Goal: Task Accomplishment & Management: Use online tool/utility

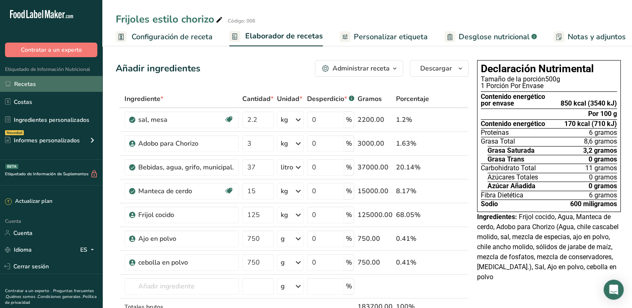
click at [43, 85] on link "Recetas" at bounding box center [51, 84] width 102 height 16
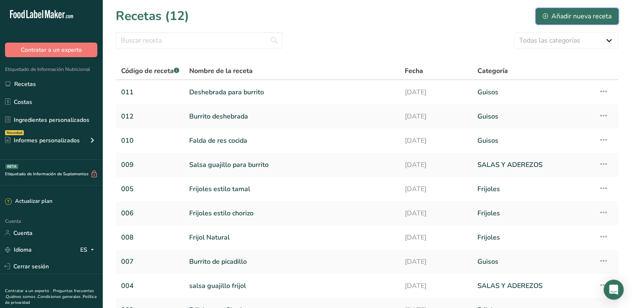
click at [567, 18] on font "Añadir nueva receta" at bounding box center [582, 16] width 60 height 10
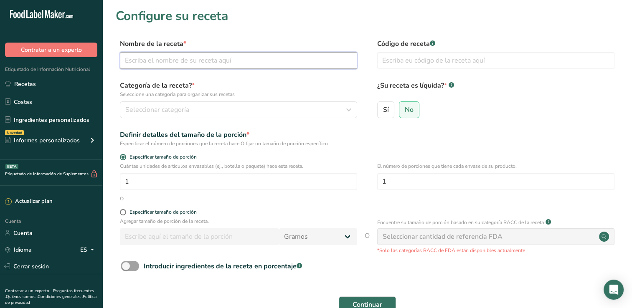
click at [284, 65] on input "text" at bounding box center [238, 60] width 237 height 17
type input "Chiles Jalapeños"
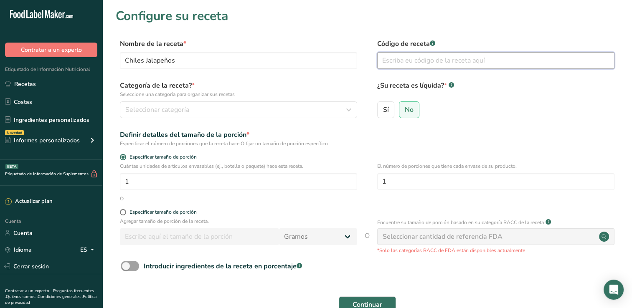
click at [461, 58] on input "text" at bounding box center [495, 60] width 237 height 17
type input "013"
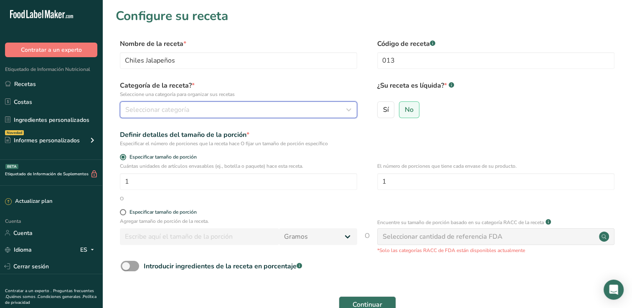
click at [234, 106] on div "Seleccionar categoría" at bounding box center [236, 110] width 222 height 10
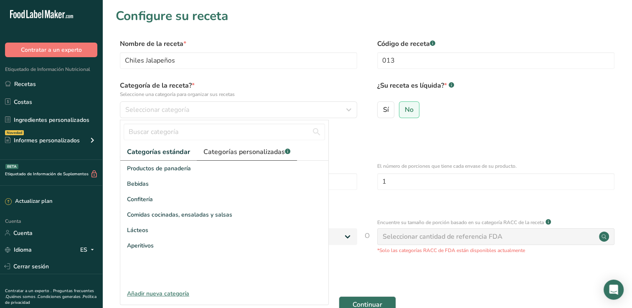
click at [228, 154] on font "Categorías personalizadas" at bounding box center [245, 152] width 82 height 9
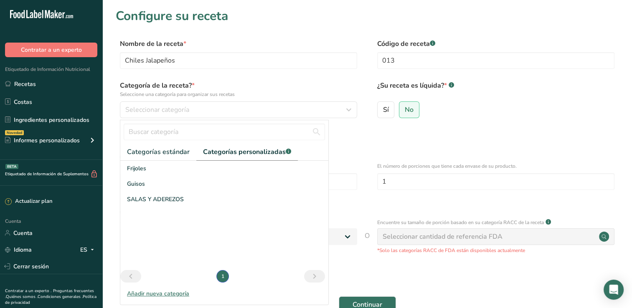
click at [176, 297] on div "Añadir nueva categoría" at bounding box center [224, 294] width 208 height 9
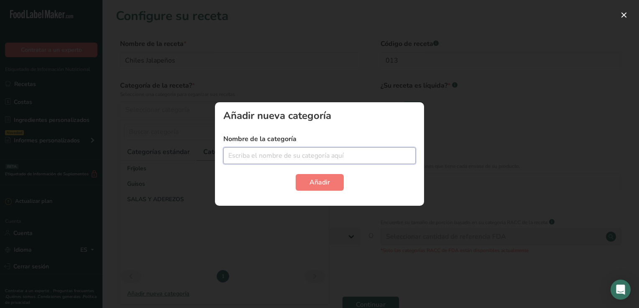
click at [259, 154] on input "text" at bounding box center [319, 156] width 192 height 17
type input "Chiles"
click at [326, 186] on span "Añadir" at bounding box center [319, 183] width 20 height 10
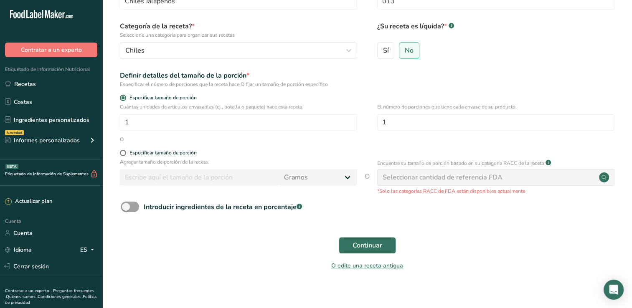
scroll to position [67, 0]
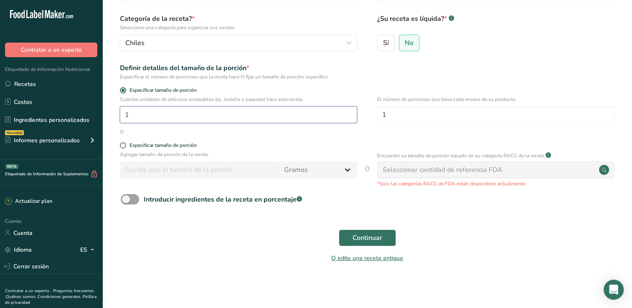
click at [263, 116] on input "1" at bounding box center [238, 115] width 237 height 17
type input "4"
click at [361, 236] on span "Continuar" at bounding box center [368, 238] width 30 height 10
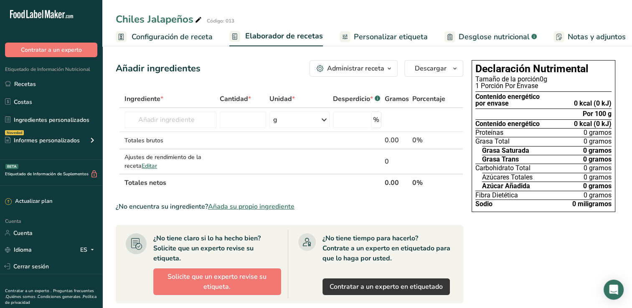
click at [259, 205] on span "Añada su propio ingrediente" at bounding box center [251, 207] width 87 height 10
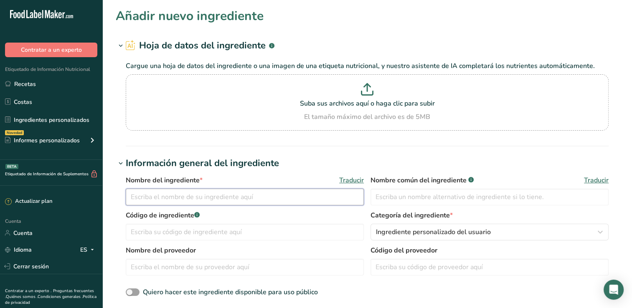
click at [206, 199] on input "text" at bounding box center [245, 197] width 238 height 17
type input "[PERSON_NAME]"
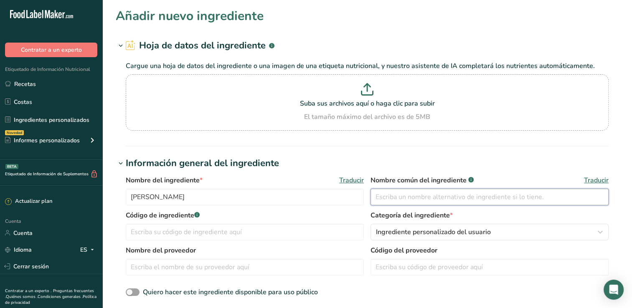
click at [430, 203] on input "text" at bounding box center [490, 197] width 238 height 17
type input "c"
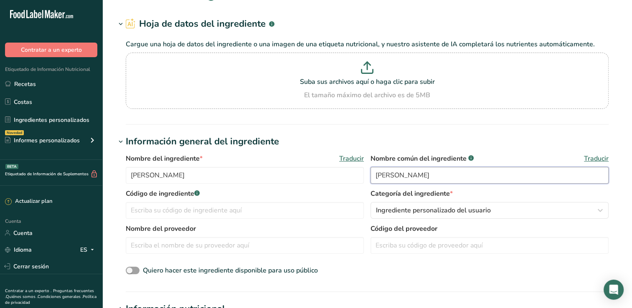
scroll to position [84, 0]
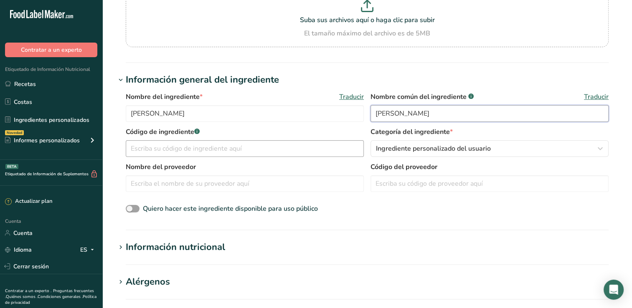
type input "[PERSON_NAME]"
click at [194, 153] on input "text" at bounding box center [245, 148] width 238 height 17
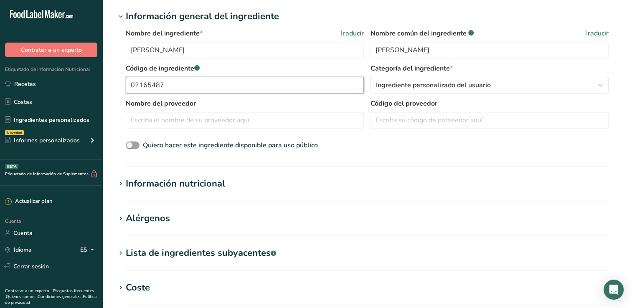
scroll to position [167, 0]
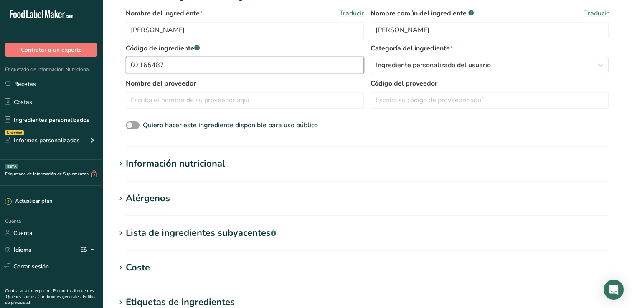
type input "02165487"
click at [209, 166] on div "Información nutricional" at bounding box center [175, 164] width 99 height 14
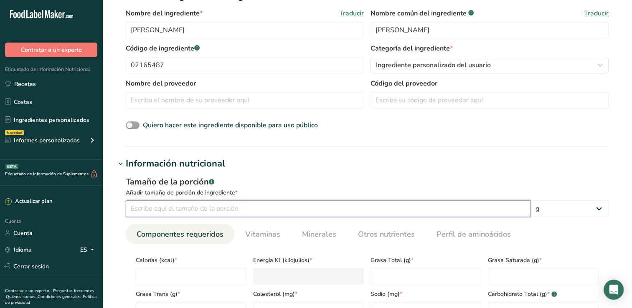
click at [240, 211] on input "number" at bounding box center [328, 209] width 405 height 17
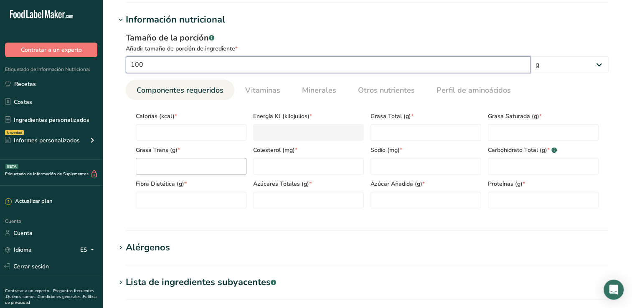
scroll to position [334, 0]
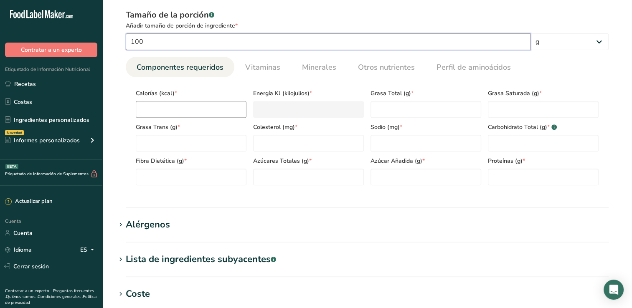
type input "100"
click at [191, 103] on input "number" at bounding box center [191, 109] width 111 height 17
type input "4"
type KJ "16.7"
type input "42"
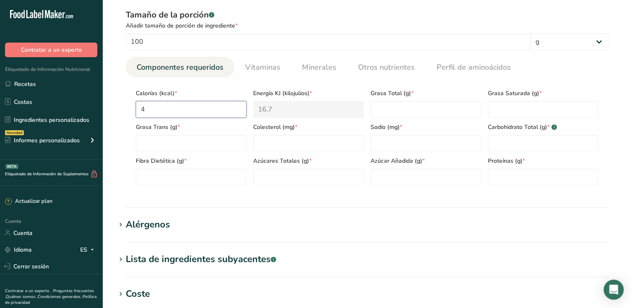
type KJ "175.7"
type input "42"
click at [504, 175] on input "number" at bounding box center [543, 177] width 111 height 17
type input "10"
click at [544, 115] on Fat "number" at bounding box center [543, 109] width 111 height 17
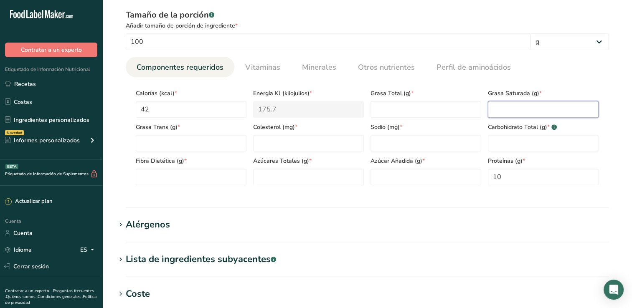
click at [544, 115] on Fat "number" at bounding box center [543, 109] width 111 height 17
click at [427, 109] on Fat "number" at bounding box center [426, 109] width 111 height 17
type Fat "0"
click at [500, 105] on Fat "number" at bounding box center [543, 109] width 111 height 17
type Fat "0"
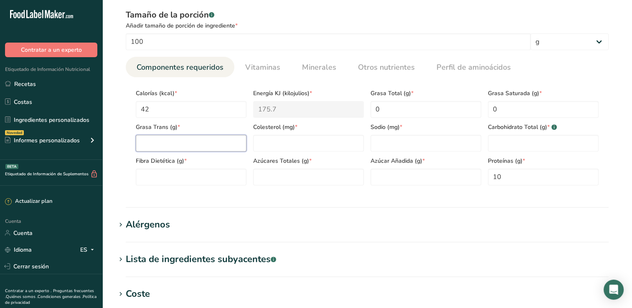
click at [204, 145] on Fat "number" at bounding box center [191, 143] width 111 height 17
type Fat "0"
click at [494, 148] on Carbohydrates "number" at bounding box center [543, 143] width 111 height 17
type Carbohydrates "1"
click at [333, 143] on input "number" at bounding box center [308, 143] width 111 height 17
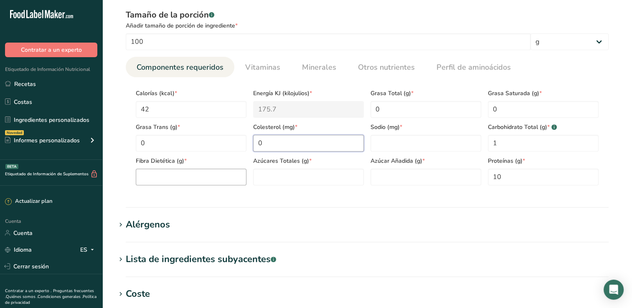
type input "0"
click at [202, 177] on Fiber "number" at bounding box center [191, 177] width 111 height 17
type Fiber "0"
click at [293, 173] on Sugars "number" at bounding box center [308, 177] width 111 height 17
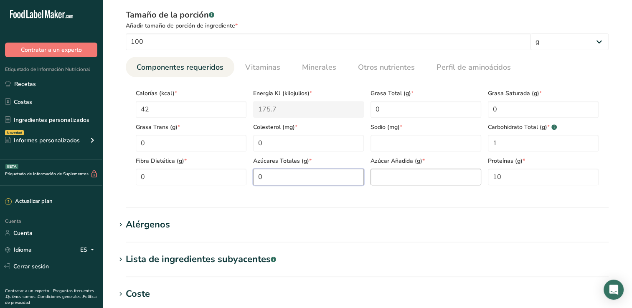
type Sugars "0"
click at [399, 176] on Sugars "number" at bounding box center [426, 177] width 111 height 17
type Sugars "0"
click at [387, 143] on input "number" at bounding box center [426, 143] width 111 height 17
type input "149.6"
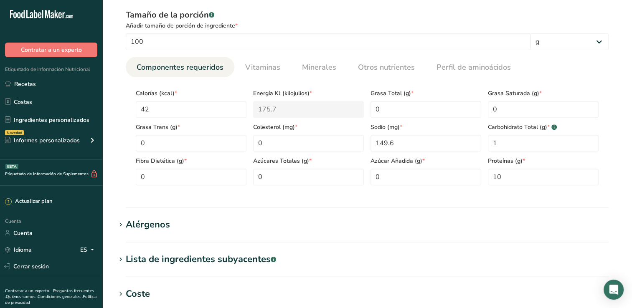
click at [588, 125] on span "Carbohidrato Total (g) * .a-a{fill:#347362;}.b-a{fill:#fff;}" at bounding box center [543, 127] width 111 height 9
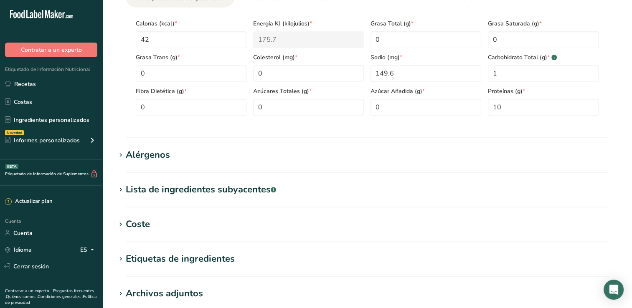
scroll to position [418, 0]
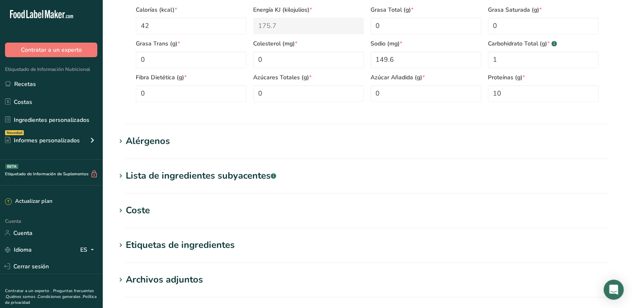
click at [144, 142] on div "Alérgenos" at bounding box center [148, 142] width 44 height 14
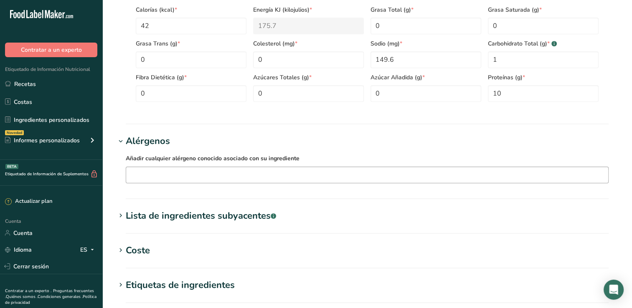
click at [160, 173] on input "text" at bounding box center [367, 174] width 482 height 13
type input "c"
type input "h"
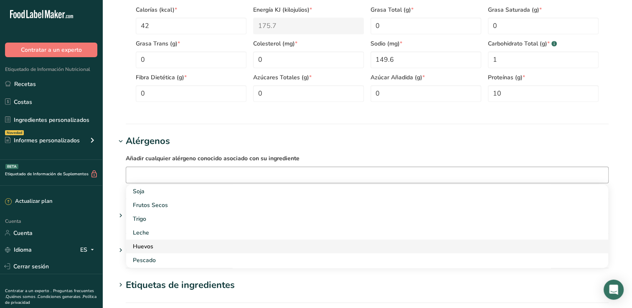
click at [156, 242] on div "Huevos" at bounding box center [361, 246] width 456 height 9
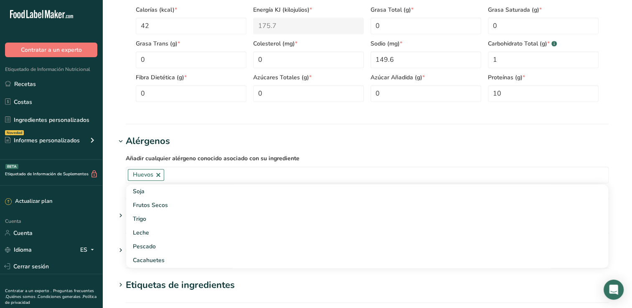
click at [268, 150] on div "Añadir cualquier alérgeno conocido asociado con su ingrediente [GEOGRAPHIC_DATA…" at bounding box center [367, 168] width 503 height 40
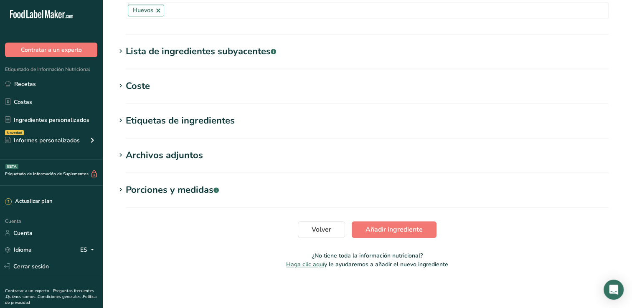
scroll to position [583, 0]
click at [378, 227] on span "Añadir ingrediente" at bounding box center [394, 229] width 57 height 10
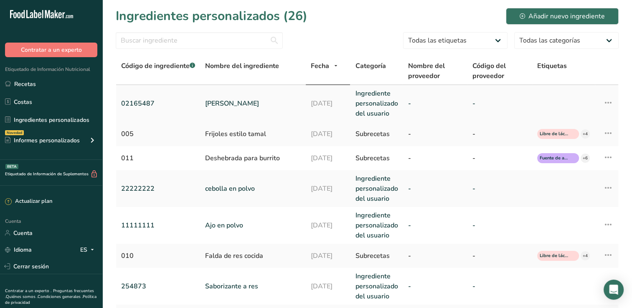
click at [605, 104] on icon at bounding box center [609, 102] width 10 height 15
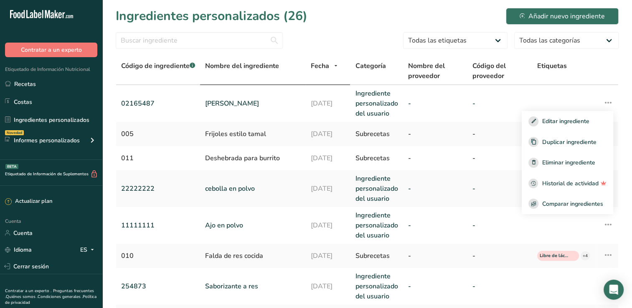
click at [245, 76] on th "Nombre del ingrediente" at bounding box center [253, 72] width 106 height 28
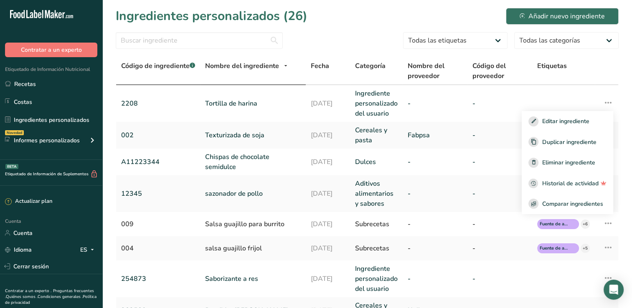
click at [181, 69] on font "Código de ingrediente" at bounding box center [155, 65] width 69 height 9
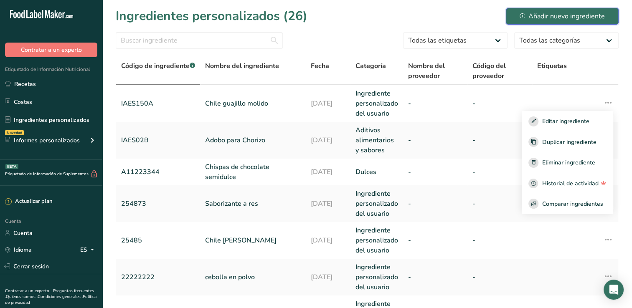
click at [556, 16] on font "Añadir nuevo ingrediente" at bounding box center [567, 16] width 76 height 10
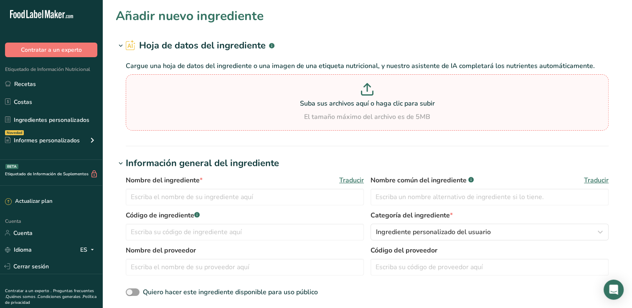
click at [366, 93] on icon at bounding box center [367, 89] width 13 height 13
click at [366, 93] on input "Suba sus archivos aquí o haga clic para subir El tamaño máximo del archivo es d…" at bounding box center [367, 102] width 483 height 56
type input "C:\fakepath\harina selecta.png"
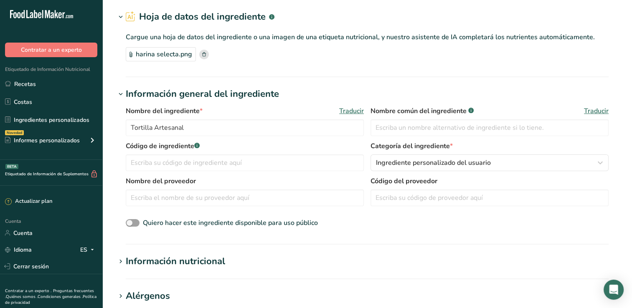
scroll to position [42, 0]
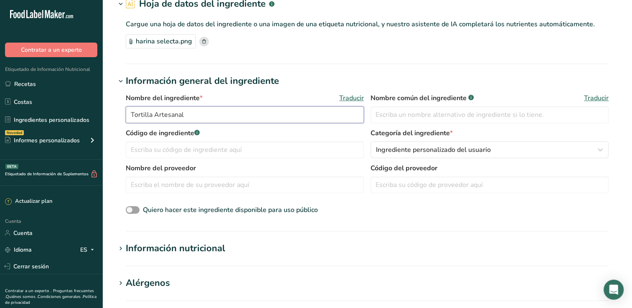
click at [263, 115] on input "Tortilla Artesanal" at bounding box center [245, 115] width 238 height 17
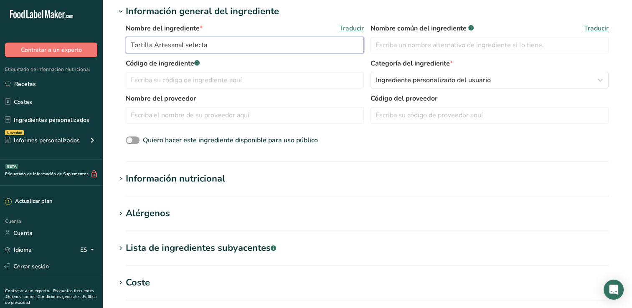
scroll to position [125, 0]
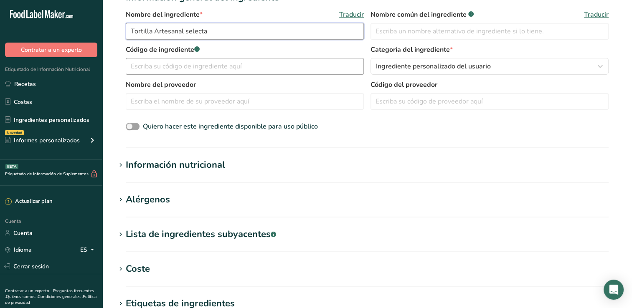
type input "Tortilla Artesanal selecta"
click at [214, 69] on input "text" at bounding box center [245, 66] width 238 height 17
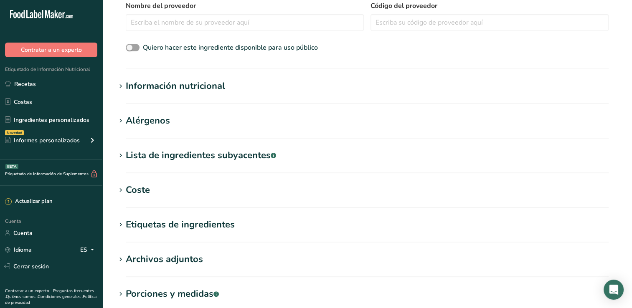
scroll to position [209, 0]
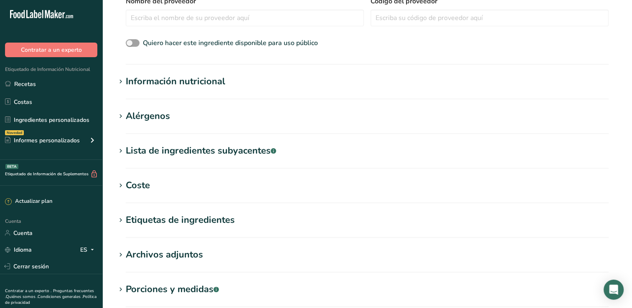
type input "0215455"
click at [196, 82] on div "Información nutricional" at bounding box center [175, 82] width 99 height 14
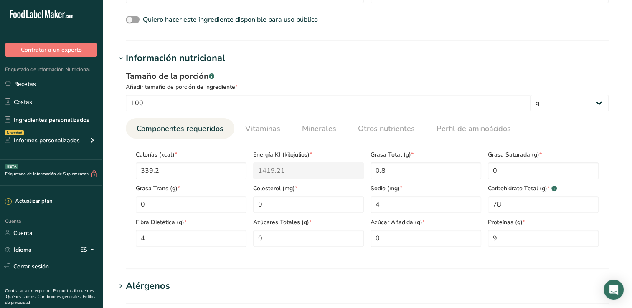
scroll to position [251, 0]
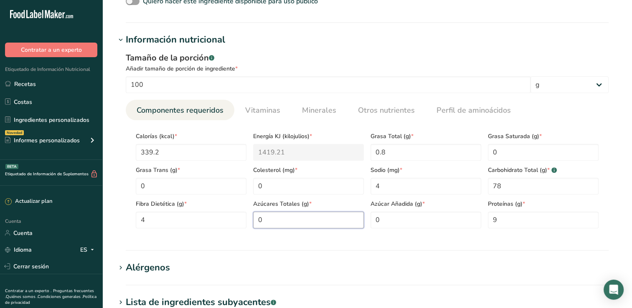
click at [273, 219] on Sugars "0" at bounding box center [308, 220] width 111 height 17
type Sugars "0.2"
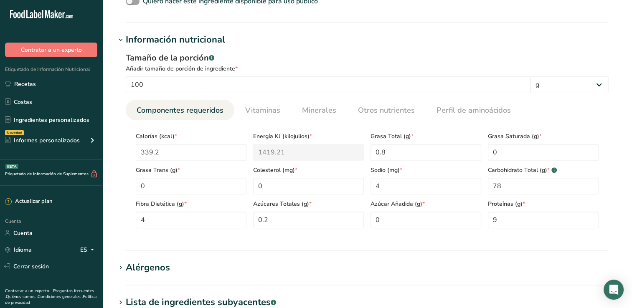
click at [464, 276] on section "Alérgenos Añadir cualquier alérgeno conocido asociado con su ingrediente [GEOGR…" at bounding box center [367, 273] width 503 height 25
click at [510, 154] on Fat "0" at bounding box center [543, 152] width 111 height 17
type Fat "0.2"
click at [505, 259] on section "Añadir nuevo ingrediente Hoja de datos del ingrediente .a-a{fill:#347362;}.b-a{…" at bounding box center [367, 141] width 530 height 785
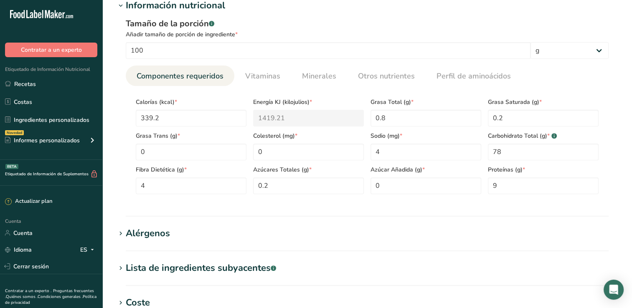
scroll to position [334, 0]
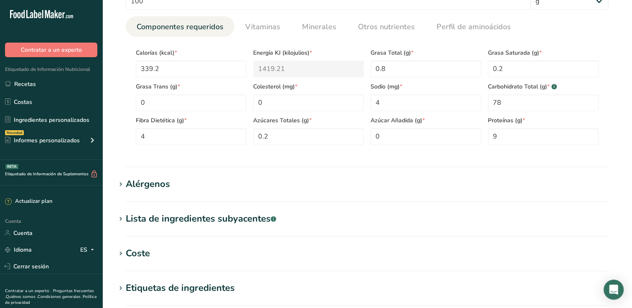
click at [155, 185] on div "Alérgenos" at bounding box center [148, 185] width 44 height 14
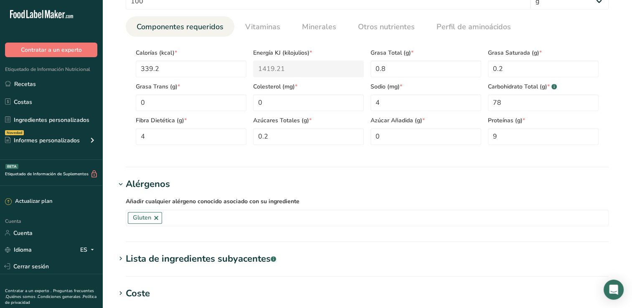
click at [152, 185] on div "Alérgenos" at bounding box center [148, 185] width 44 height 14
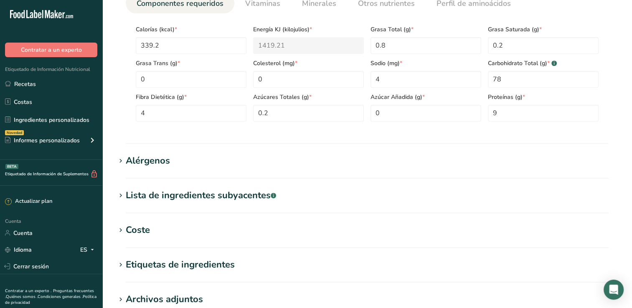
scroll to position [376, 0]
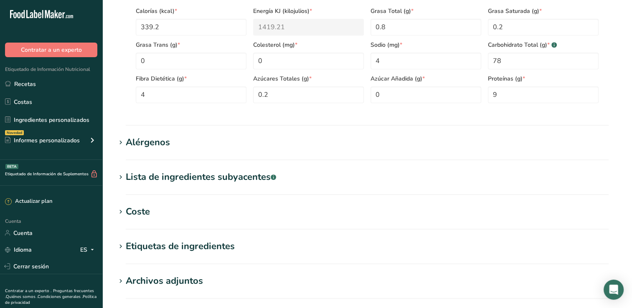
click at [189, 179] on font "Lista de ingredientes subyacentes" at bounding box center [198, 177] width 145 height 13
drag, startPoint x: 189, startPoint y: 179, endPoint x: 130, endPoint y: 175, distance: 59.5
click at [130, 175] on font "Lista de ingredientes subyacentes" at bounding box center [198, 177] width 145 height 13
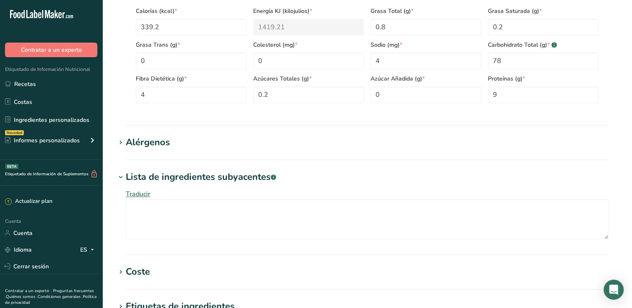
click at [129, 175] on font "Lista de ingredientes subyacentes" at bounding box center [198, 177] width 145 height 13
click at [220, 174] on font "Lista de ingredientes subyacentes" at bounding box center [198, 177] width 145 height 13
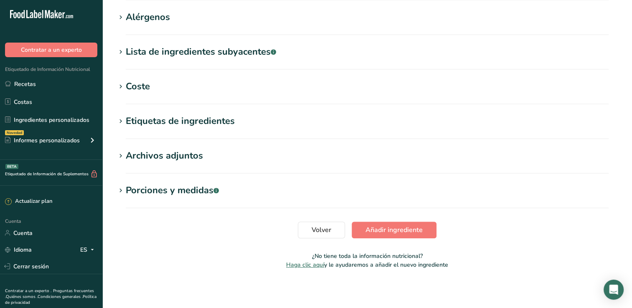
scroll to position [502, 0]
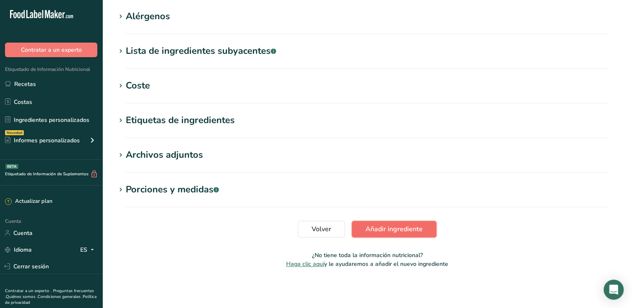
click at [391, 228] on span "Añadir ingrediente" at bounding box center [394, 229] width 57 height 10
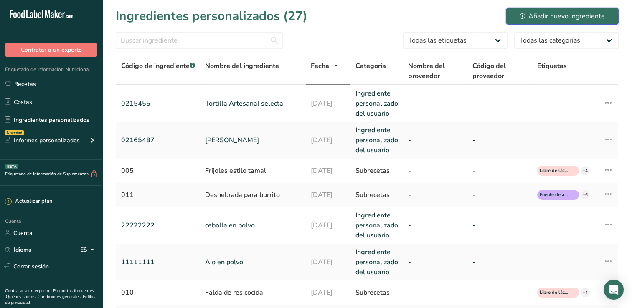
click at [548, 17] on font "Añadir nuevo ingrediente" at bounding box center [567, 16] width 76 height 10
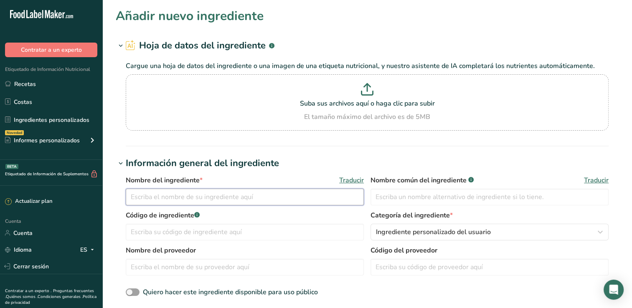
click at [187, 200] on input "text" at bounding box center [245, 197] width 238 height 17
type input "a"
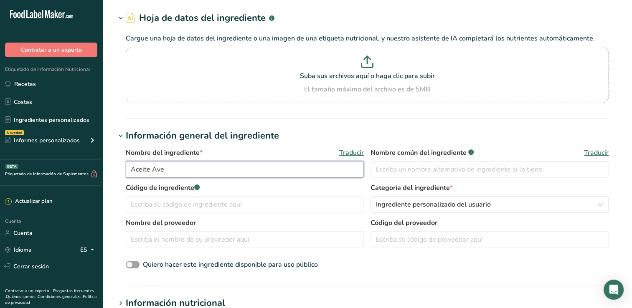
scroll to position [42, 0]
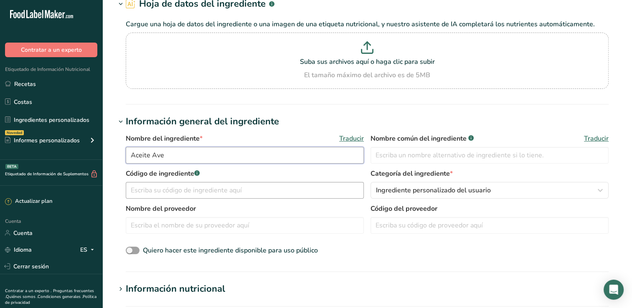
type input "Aceite Ave"
click at [244, 187] on input "text" at bounding box center [245, 190] width 238 height 17
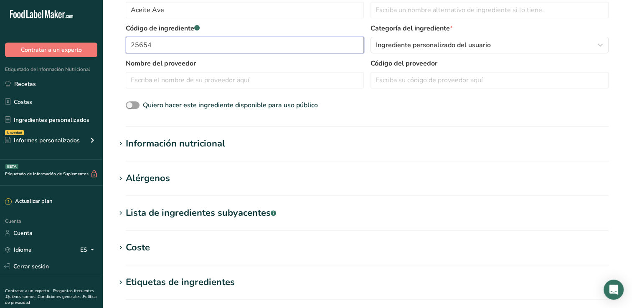
scroll to position [209, 0]
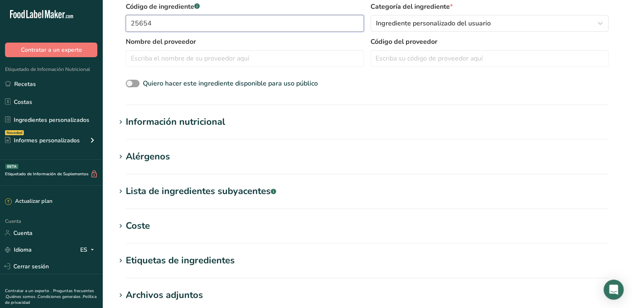
type input "25654"
click at [201, 115] on section "Añadir nuevo ingrediente Hoja de datos del ingrediente .a-a{fill:#347362;}.b-a{…" at bounding box center [367, 107] width 530 height 632
click at [201, 120] on div "Información nutricional" at bounding box center [175, 122] width 99 height 14
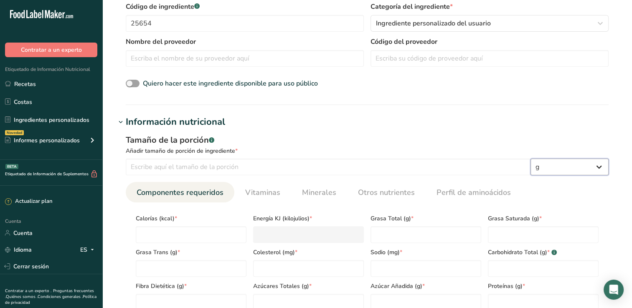
click at [602, 167] on select "g kg Mg Mcg libras Onza litro Ml onza líquida [GEOGRAPHIC_DATA] cucharadita [GE…" at bounding box center [570, 167] width 78 height 17
select select "17"
click at [531, 159] on select "g kg Mg Mcg libras Onza litro Ml onza líquida [GEOGRAPHIC_DATA] cucharadita [GE…" at bounding box center [570, 167] width 78 height 17
click at [563, 79] on div "Quiero hacer este ingrediente disponible para uso público" at bounding box center [367, 84] width 483 height 11
select select "22"
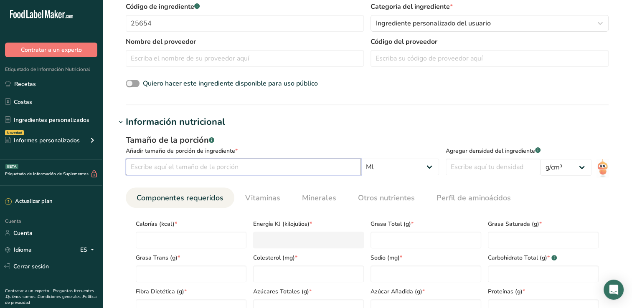
click at [268, 168] on input "number" at bounding box center [243, 167] width 235 height 17
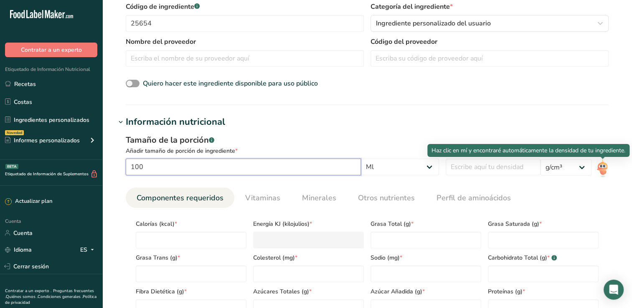
type input "100"
click at [600, 165] on img at bounding box center [603, 168] width 12 height 19
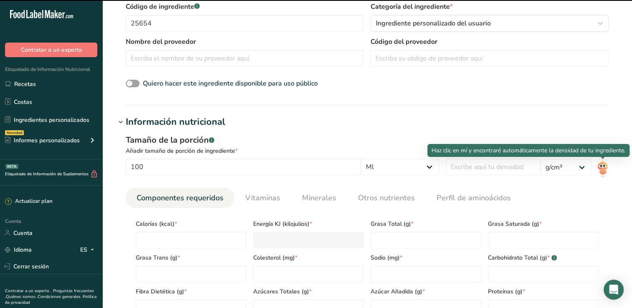
click at [599, 165] on img at bounding box center [603, 168] width 12 height 19
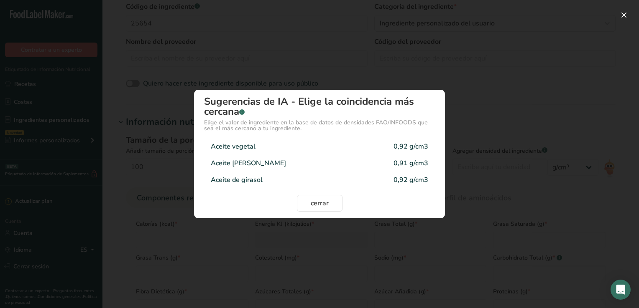
click at [264, 144] on div "Aceite vegetal 0,92 g/cm3" at bounding box center [319, 146] width 231 height 17
type input "0.92"
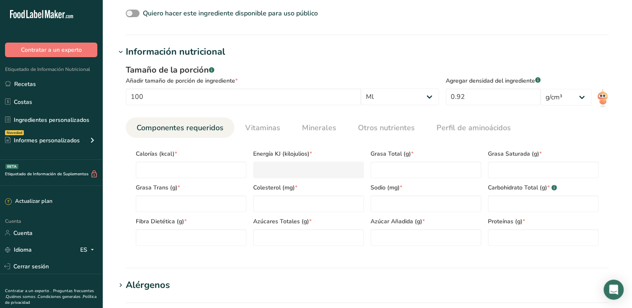
scroll to position [293, 0]
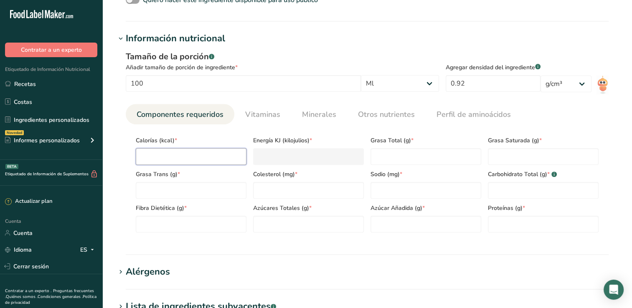
click at [194, 159] on input "number" at bounding box center [191, 156] width 111 height 17
type input "8"
type KJ "33.5"
type input "83"
type KJ "347.3"
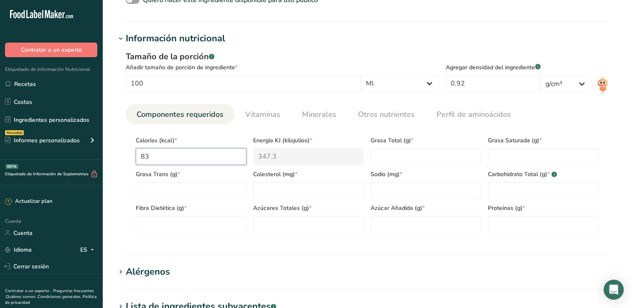
type input "830"
type KJ "3472.7"
type input "830"
click at [441, 161] on Fat "number" at bounding box center [426, 156] width 111 height 17
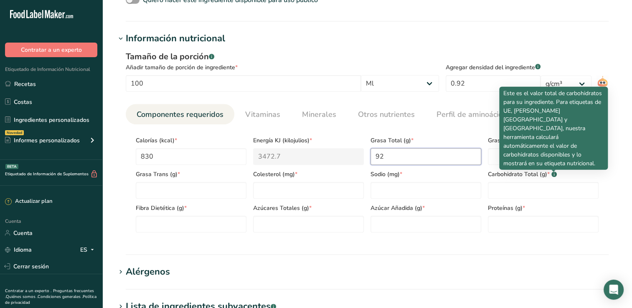
type Fat "92"
click at [542, 163] on p "Este es el valor total de carbohidratos para su ingrediente. Para etiquetas de …" at bounding box center [554, 128] width 100 height 79
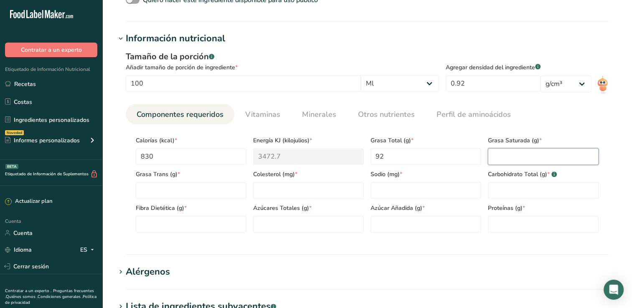
click at [492, 156] on Fat "number" at bounding box center [543, 156] width 111 height 17
type Fat "56"
click at [205, 195] on Fat "number" at bounding box center [191, 190] width 111 height 17
type Fat "22"
click at [301, 193] on input "number" at bounding box center [308, 190] width 111 height 17
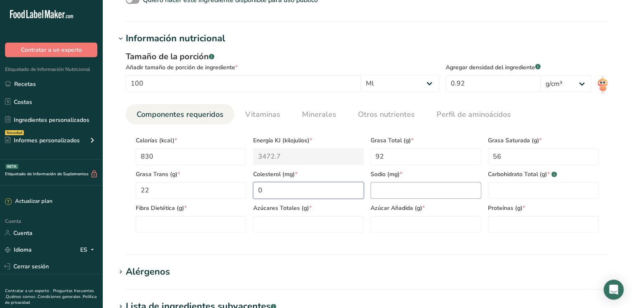
type input "0"
click at [381, 190] on input "number" at bounding box center [426, 190] width 111 height 17
type input "0"
click at [538, 193] on Carbohydrates "number" at bounding box center [543, 190] width 111 height 17
type Carbohydrates "0"
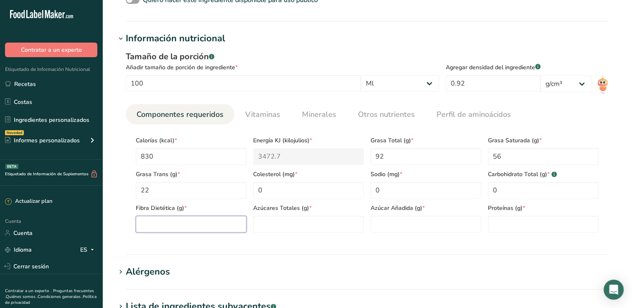
click at [213, 227] on Fiber "number" at bounding box center [191, 224] width 111 height 17
type Fiber "0"
click at [303, 232] on Sugars "number" at bounding box center [308, 224] width 111 height 17
type Sugars "0"
click at [431, 226] on Sugars "number" at bounding box center [426, 224] width 111 height 17
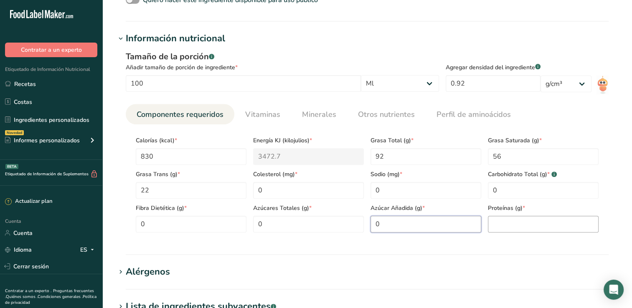
type Sugars "0"
click at [507, 227] on input "number" at bounding box center [543, 224] width 111 height 17
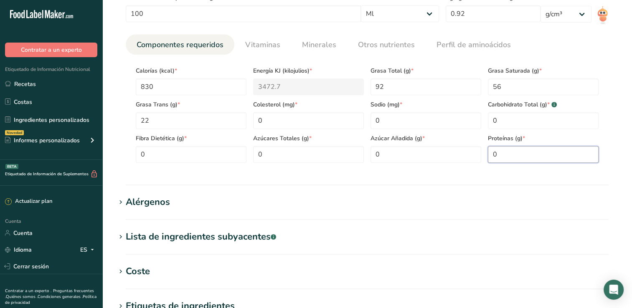
scroll to position [376, 0]
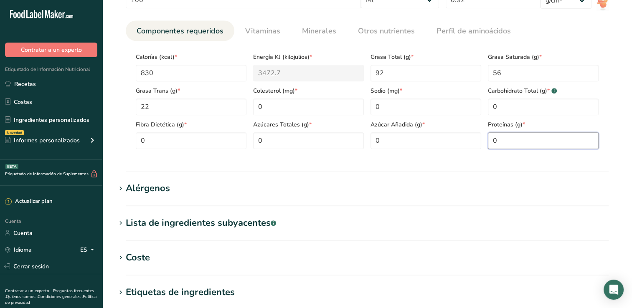
type input "0"
click at [240, 166] on section "Información nutricional Tamaño de la porción .a-a{fill:#347362;}.b-a{fill:#fff;…" at bounding box center [367, 60] width 503 height 224
click at [168, 187] on div "Alérgenos" at bounding box center [148, 189] width 44 height 14
click at [260, 178] on section "Añadir nuevo ingrediente Hoja de datos del ingrediente .a-a{fill:#347362;}.b-a{…" at bounding box center [367, 39] width 530 height 831
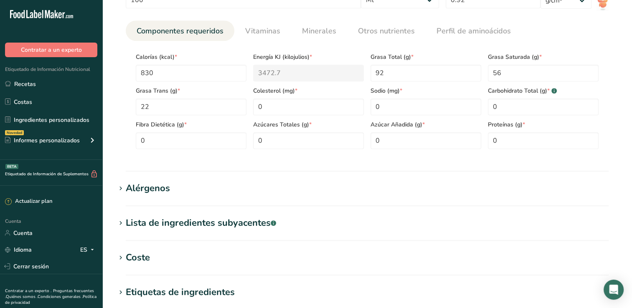
click at [198, 191] on h1 "Alérgenos" at bounding box center [367, 189] width 503 height 14
drag, startPoint x: 198, startPoint y: 191, endPoint x: 201, endPoint y: 188, distance: 4.7
click at [198, 191] on h1 "Alérgenos" at bounding box center [367, 189] width 503 height 14
click at [225, 187] on h1 "Alérgenos" at bounding box center [367, 189] width 503 height 14
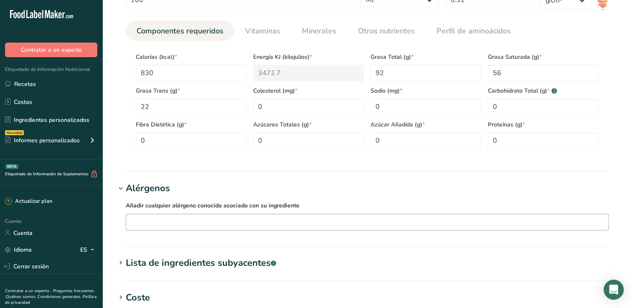
click at [173, 218] on input "text" at bounding box center [367, 222] width 482 height 13
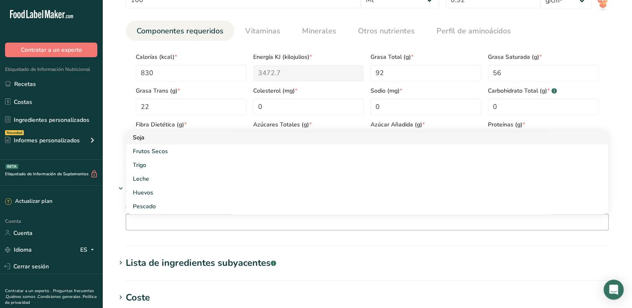
click at [140, 139] on div "Soja" at bounding box center [361, 137] width 456 height 9
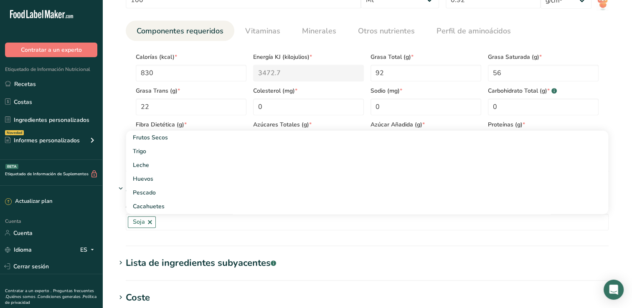
click at [235, 240] on section "Alérgenos Añadir cualquier alérgeno conocido asociado con su ingrediente [GEOGR…" at bounding box center [367, 214] width 503 height 65
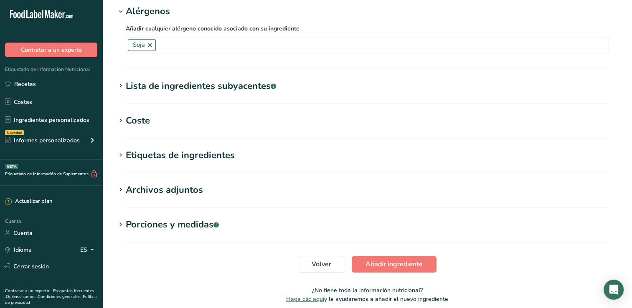
scroll to position [585, 0]
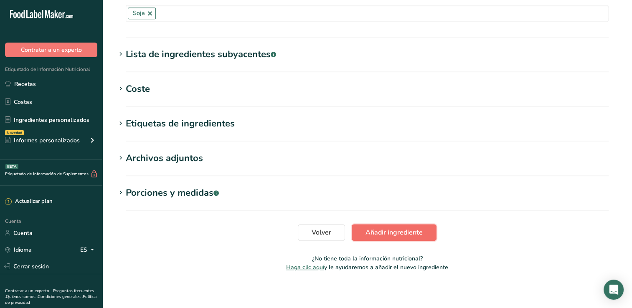
click at [384, 228] on span "Añadir ingrediente" at bounding box center [394, 233] width 57 height 10
click at [384, 227] on section "Volver Añadir ingrediente" at bounding box center [367, 232] width 503 height 17
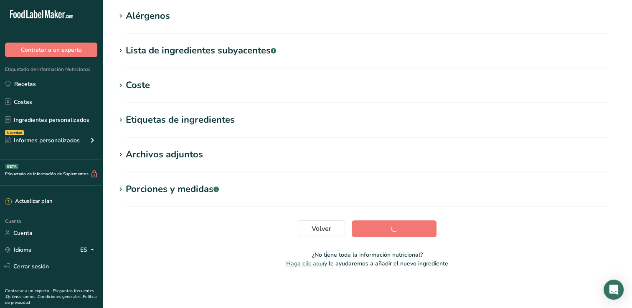
scroll to position [134, 0]
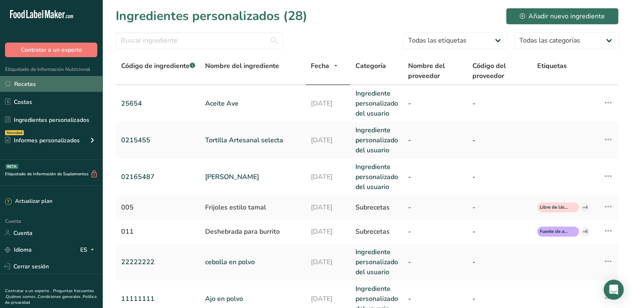
click at [40, 86] on link "Recetas" at bounding box center [51, 84] width 102 height 16
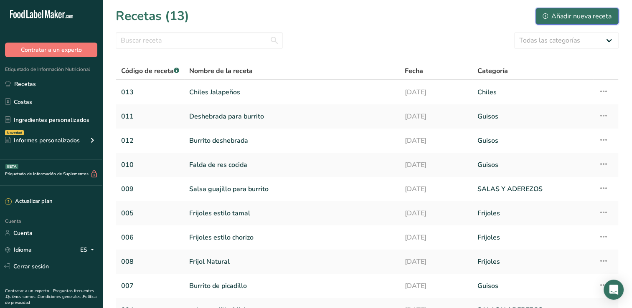
click at [560, 15] on font "Añadir nueva receta" at bounding box center [582, 16] width 60 height 10
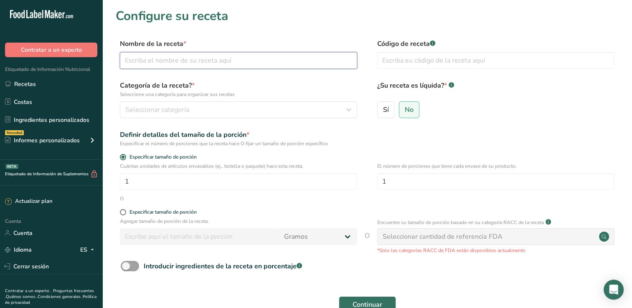
click at [275, 61] on input "text" at bounding box center [238, 60] width 237 height 17
type input "Polvo para lampreado"
click at [339, 297] on button "Continuar" at bounding box center [367, 305] width 57 height 17
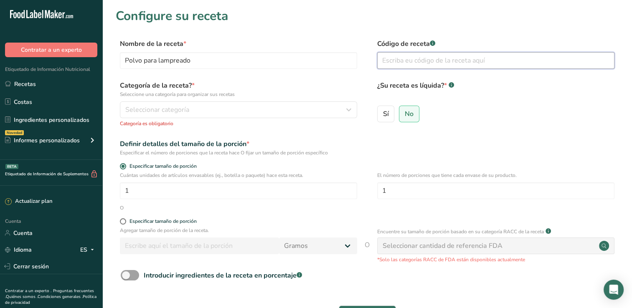
click at [404, 61] on input "text" at bounding box center [495, 60] width 237 height 17
type input "014"
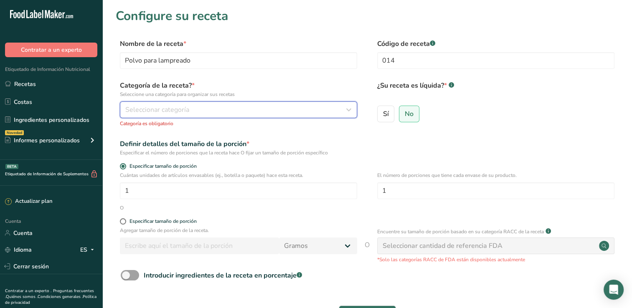
click at [241, 107] on div "Seleccionar categoría" at bounding box center [236, 110] width 222 height 10
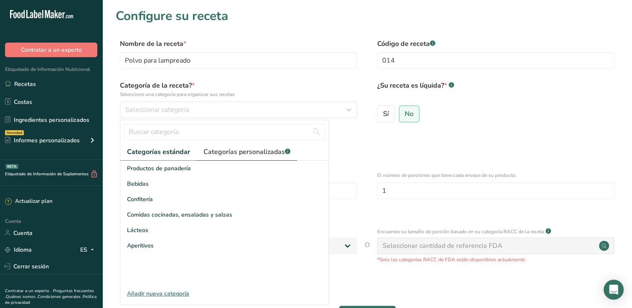
click at [232, 153] on font "Categorías personalizadas" at bounding box center [245, 152] width 82 height 9
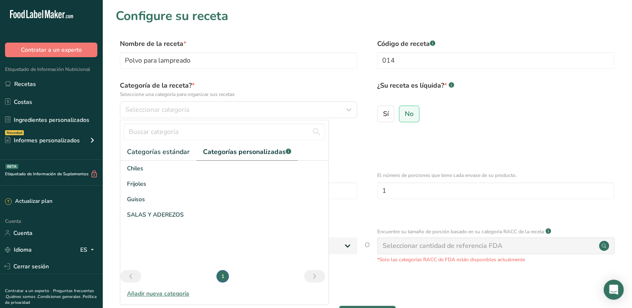
click at [178, 292] on div "Añadir nueva categoría" at bounding box center [224, 294] width 208 height 9
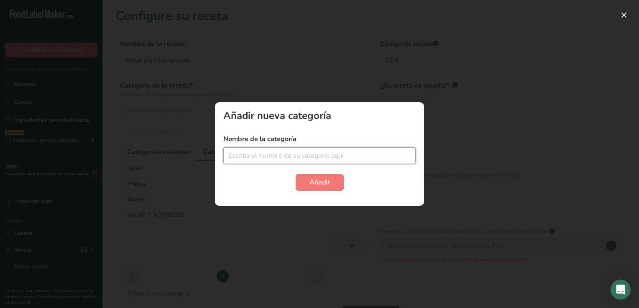
click at [303, 153] on input "text" at bounding box center [319, 156] width 192 height 17
type input "l"
type input "Lampreado"
click at [325, 185] on span "Añadir" at bounding box center [319, 183] width 20 height 10
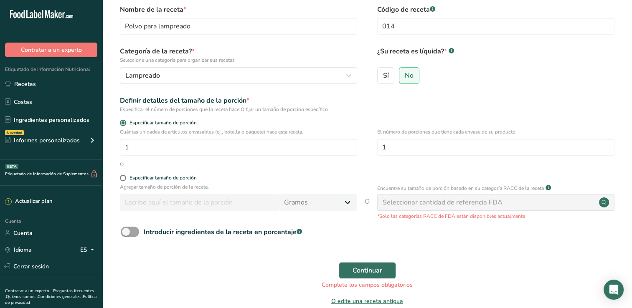
scroll to position [77, 0]
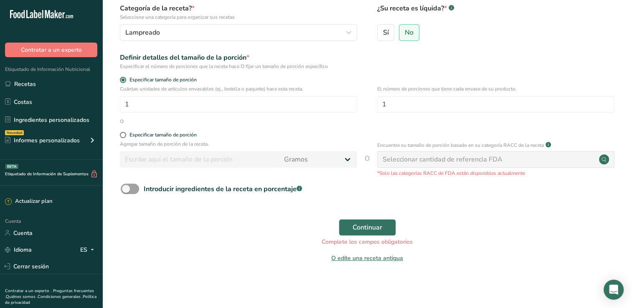
click at [372, 200] on div "Introducir ingredientes de la receta en porcentaje .a-a{fill:#347362;}.b-a{fill…" at bounding box center [367, 192] width 503 height 17
click at [376, 222] on button "Continuar" at bounding box center [367, 227] width 57 height 17
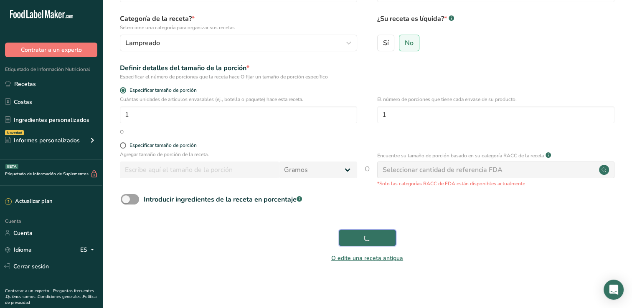
scroll to position [67, 0]
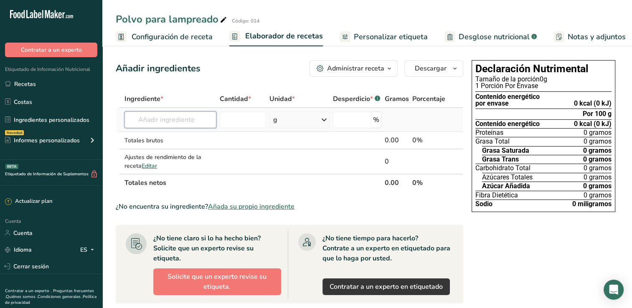
click at [194, 116] on input "text" at bounding box center [171, 120] width 92 height 17
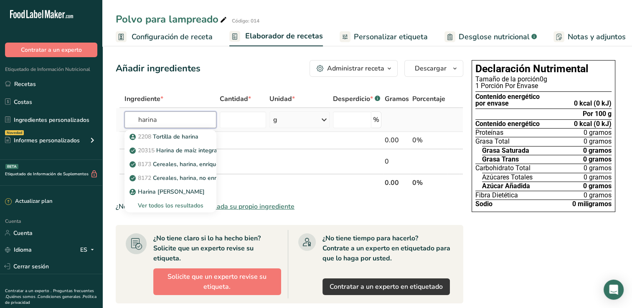
type input "harina"
click at [191, 205] on div "Ver todos los resultados" at bounding box center [170, 205] width 79 height 9
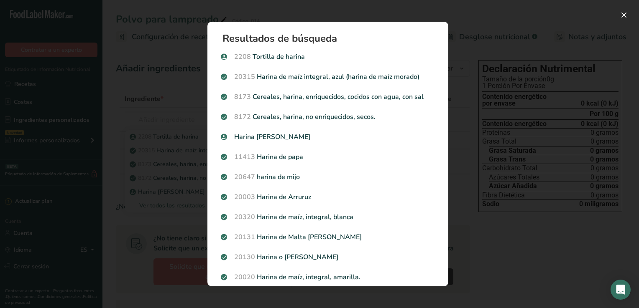
click at [167, 119] on div "Modal de resultados de búsqueda" at bounding box center [319, 154] width 639 height 308
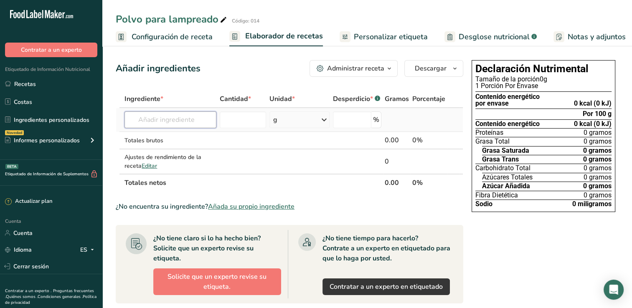
click at [167, 123] on input "text" at bounding box center [171, 120] width 92 height 17
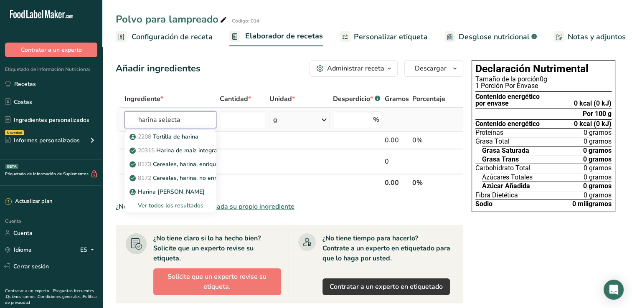
type input "harina selecta"
click at [158, 205] on div "Ver todos los resultados" at bounding box center [170, 205] width 79 height 9
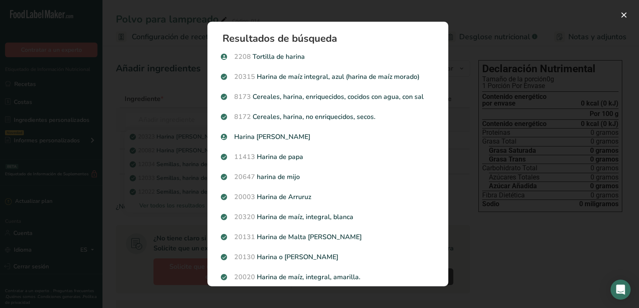
click at [162, 66] on div "Modal de resultados de búsqueda" at bounding box center [319, 154] width 639 height 308
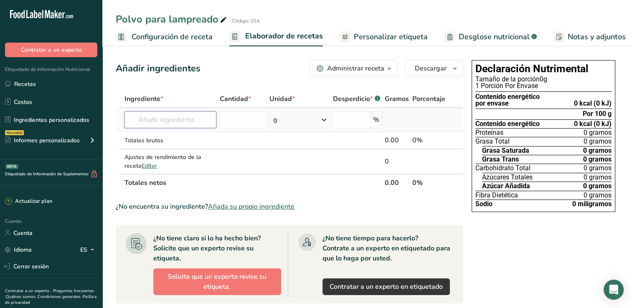
click at [157, 121] on input "text" at bounding box center [171, 120] width 92 height 17
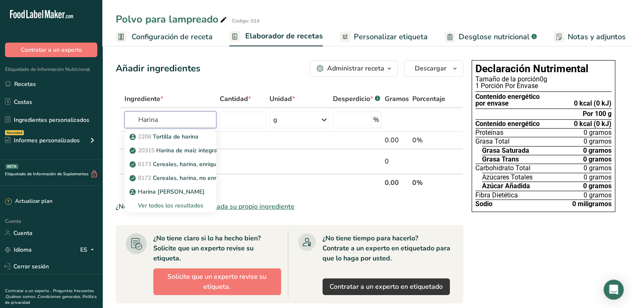
type input "Harina"
type input "artes"
click at [194, 134] on font "Tortilla Artesanal selecta" at bounding box center [197, 137] width 68 height 8
type input "Tortilla Artesanal selecta"
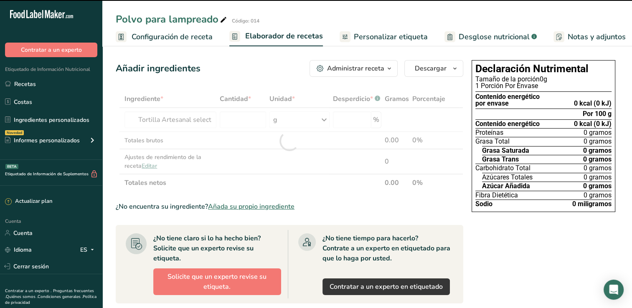
type input "0"
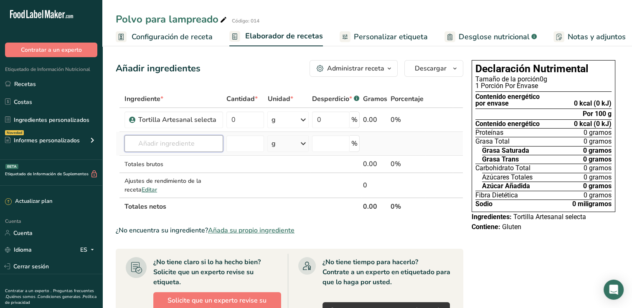
click at [170, 145] on input "text" at bounding box center [174, 143] width 98 height 17
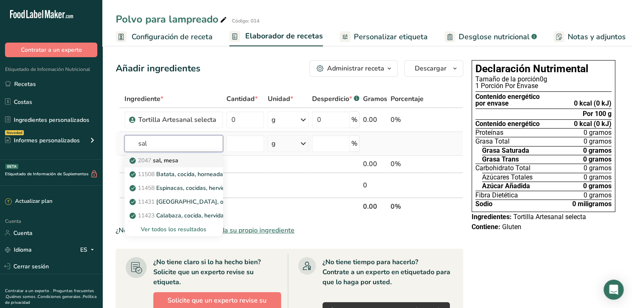
type input "sal"
click at [163, 158] on font "sal, mesa" at bounding box center [165, 161] width 25 height 8
type input "Salt, table"
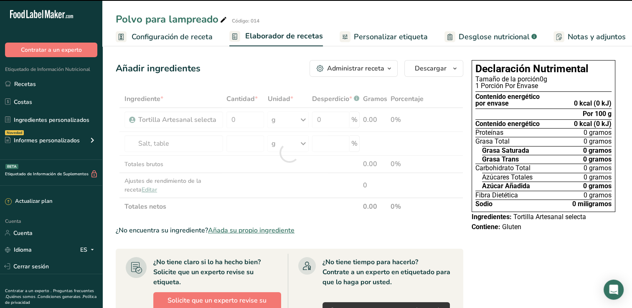
type input "0"
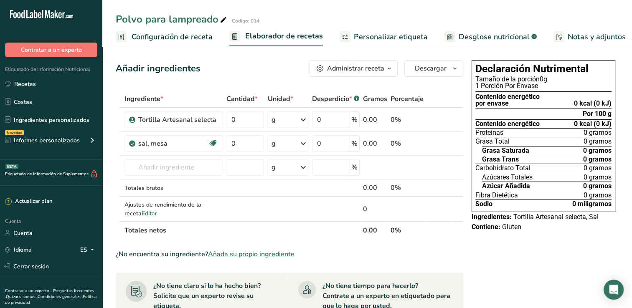
click at [242, 252] on span "Añada su propio ingrediente" at bounding box center [251, 255] width 87 height 10
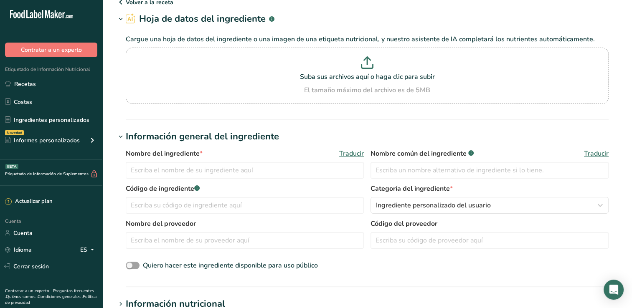
scroll to position [84, 0]
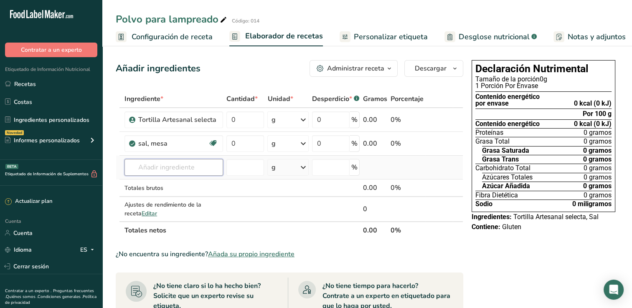
click at [165, 165] on input "text" at bounding box center [174, 167] width 98 height 17
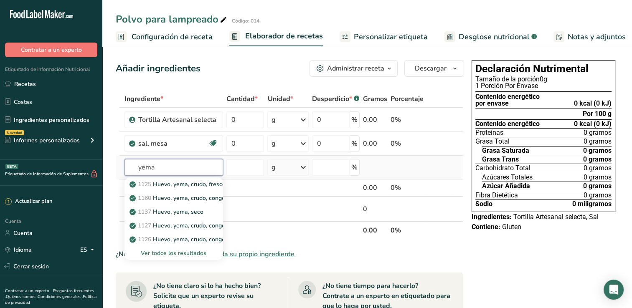
type input "yema"
click at [186, 252] on div "Ver todos los resultados" at bounding box center [173, 253] width 85 height 9
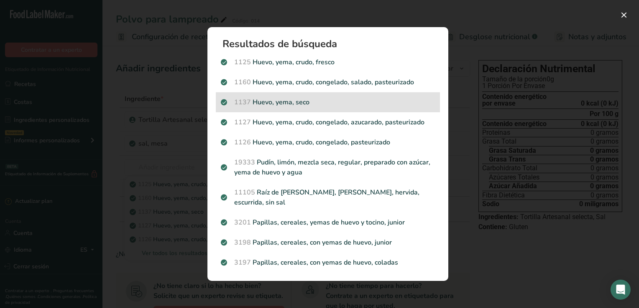
click at [268, 107] on p "1137 [GEOGRAPHIC_DATA], yema, seco" at bounding box center [328, 102] width 214 height 10
click at [268, 110] on div "Modal de resultados de búsqueda" at bounding box center [319, 154] width 639 height 308
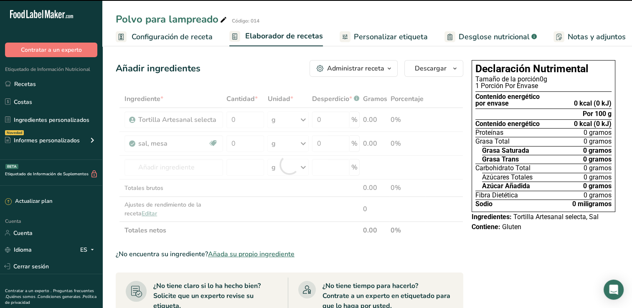
type input "0"
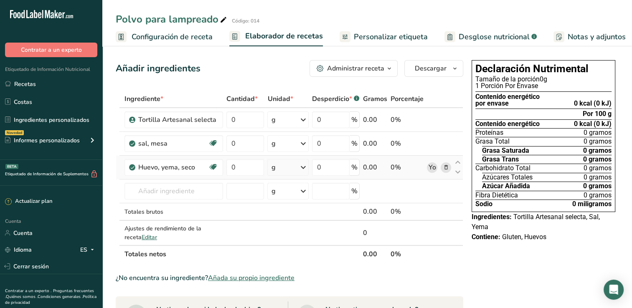
click at [432, 167] on link "Yo" at bounding box center [432, 168] width 10 height 10
click at [240, 113] on input "0" at bounding box center [246, 120] width 38 height 17
type input "60"
click at [246, 140] on div "Ingrediente * Cantidad * Unidad * Desperdicio * .a-a{fill:#347362;}.b-a{fill:#f…" at bounding box center [290, 176] width 348 height 173
type input "40"
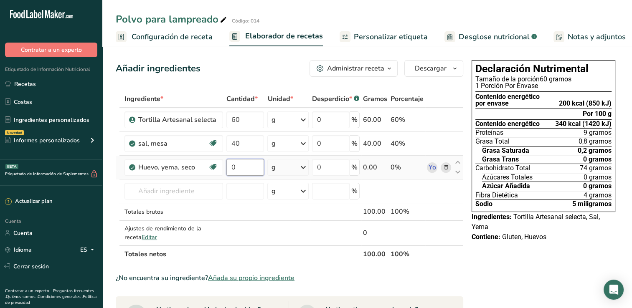
click at [258, 169] on div "Ingrediente * Cantidad * Unidad * Desperdicio * .a-a{fill:#347362;}.b-a{fill:#f…" at bounding box center [290, 176] width 348 height 173
type input "60"
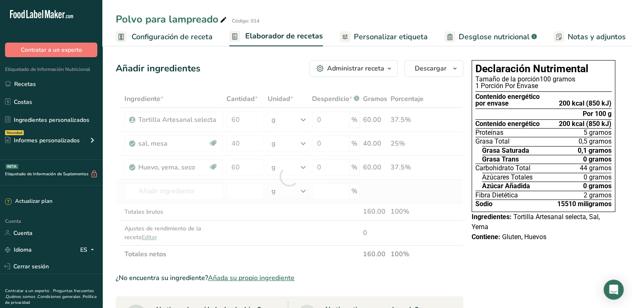
click at [381, 199] on div "Ingrediente * Cantidad * Unidad * Desperdicio * .a-a{fill:#347362;}.b-a{fill:#f…" at bounding box center [290, 176] width 348 height 173
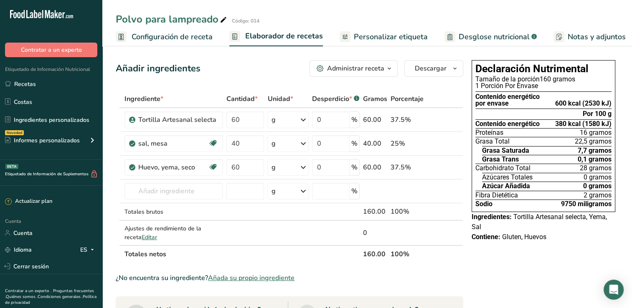
click at [469, 36] on span "Desglose nutricional" at bounding box center [494, 36] width 71 height 11
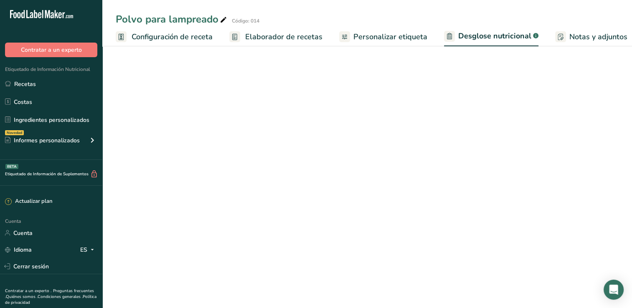
scroll to position [0, 82]
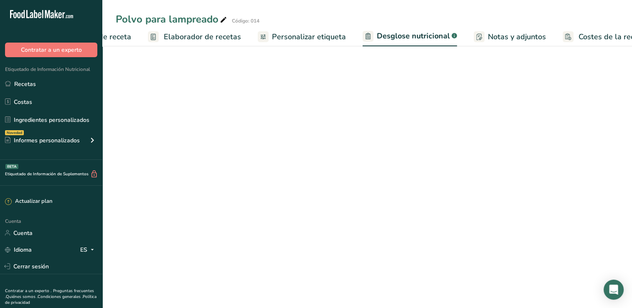
select select "Calories"
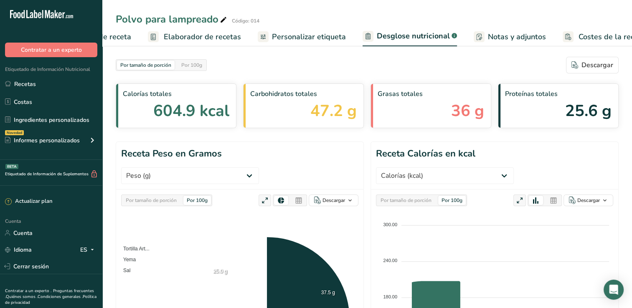
scroll to position [0, 104]
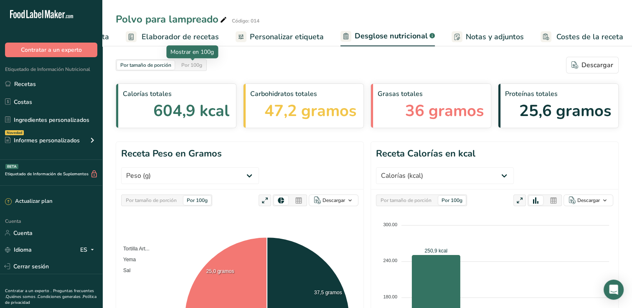
click at [204, 68] on div "Por 100g" at bounding box center [192, 65] width 28 height 9
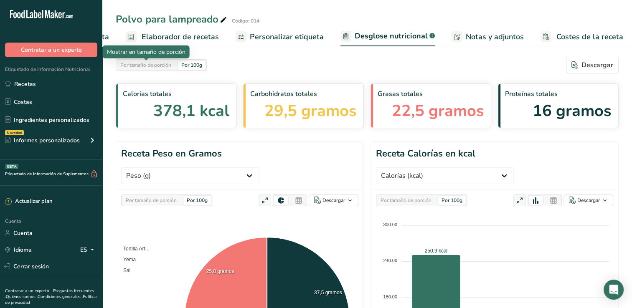
click at [169, 69] on div "Por tamaño de porción" at bounding box center [146, 65] width 58 height 9
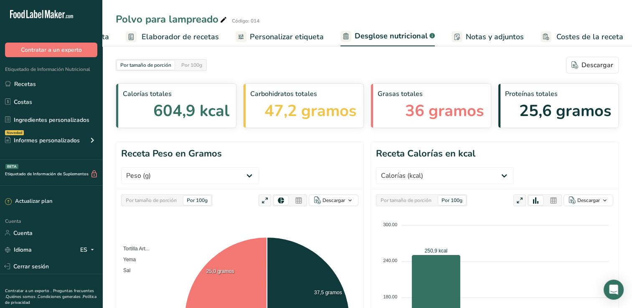
drag, startPoint x: 169, startPoint y: 69, endPoint x: 201, endPoint y: 67, distance: 32.3
click at [201, 67] on div "Por 100g" at bounding box center [192, 65] width 28 height 9
drag, startPoint x: 201, startPoint y: 67, endPoint x: 191, endPoint y: 70, distance: 11.4
click at [191, 70] on div "Por tamaño de porción Por 100g" at bounding box center [161, 65] width 91 height 12
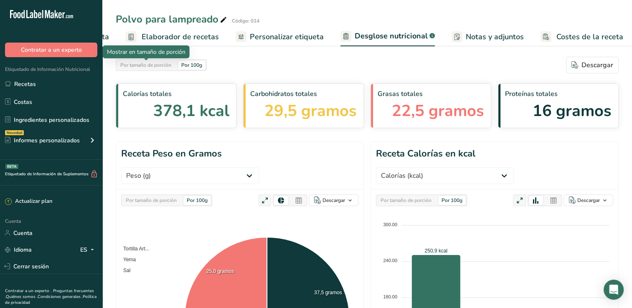
click at [168, 68] on div "Por tamaño de porción" at bounding box center [146, 65] width 58 height 9
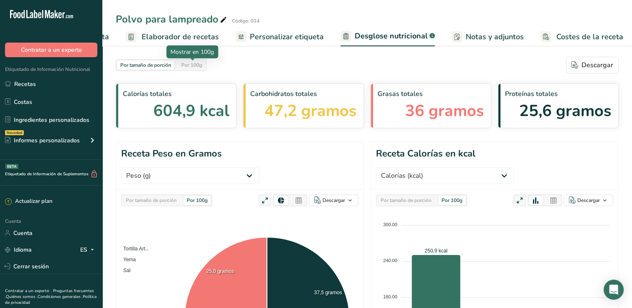
click at [193, 66] on div "Por 100g" at bounding box center [192, 65] width 28 height 9
drag, startPoint x: 193, startPoint y: 66, endPoint x: 168, endPoint y: 33, distance: 41.8
click at [168, 33] on span "Elaborador de recetas" at bounding box center [180, 36] width 77 height 11
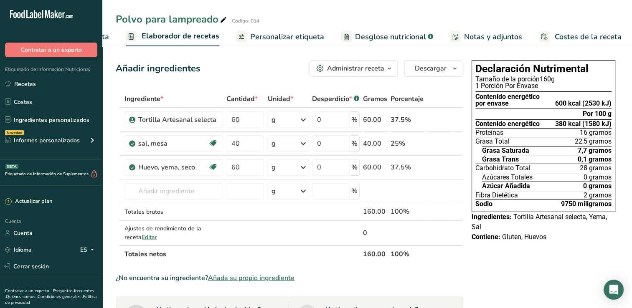
click at [392, 70] on icon "button" at bounding box center [389, 69] width 7 height 10
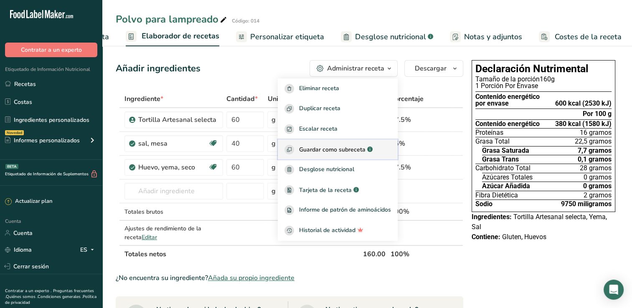
click at [349, 149] on span "Guardar como subreceta" at bounding box center [332, 149] width 66 height 9
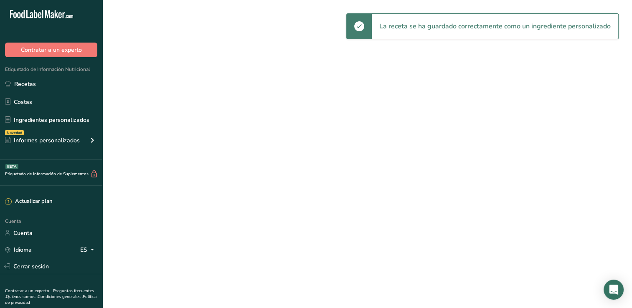
select select "30"
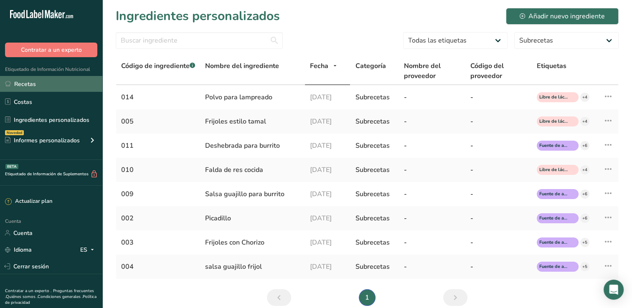
click at [82, 86] on link "Recetas" at bounding box center [51, 84] width 102 height 16
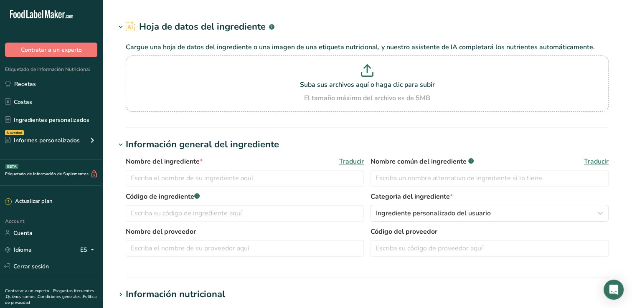
type input "Egg, yolk, dried"
type input "Egg Yolk"
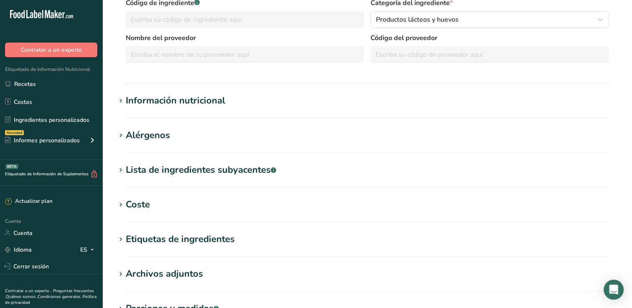
scroll to position [167, 0]
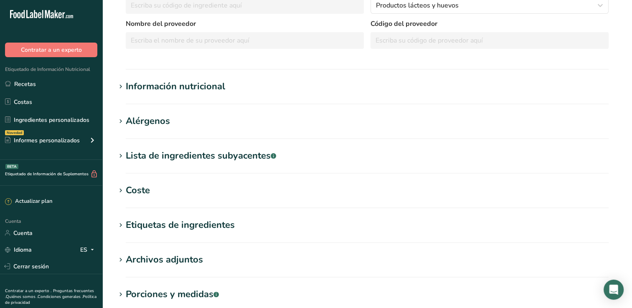
click at [214, 90] on div "Información nutricional" at bounding box center [175, 87] width 99 height 14
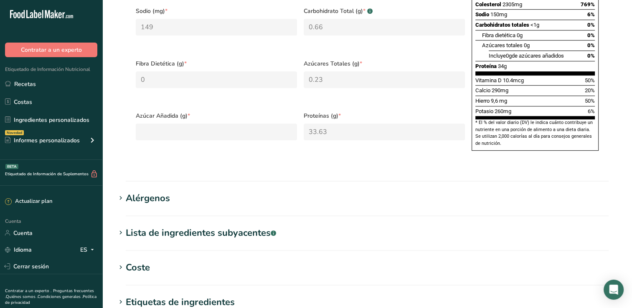
scroll to position [460, 0]
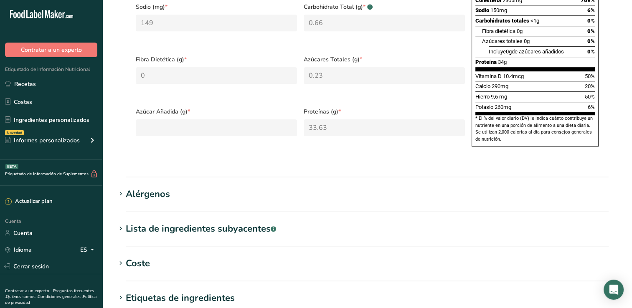
click at [189, 190] on h1 "Alérgenos" at bounding box center [367, 195] width 503 height 14
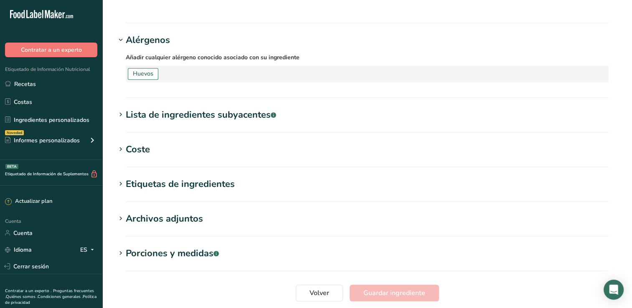
scroll to position [627, 0]
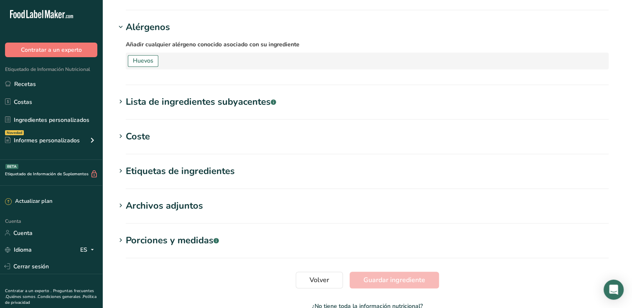
click at [210, 102] on font "Lista de ingredientes subyacentes" at bounding box center [198, 102] width 145 height 13
click at [130, 103] on font "Lista de ingredientes subyacentes" at bounding box center [198, 102] width 145 height 13
drag, startPoint x: 130, startPoint y: 103, endPoint x: 120, endPoint y: 99, distance: 10.6
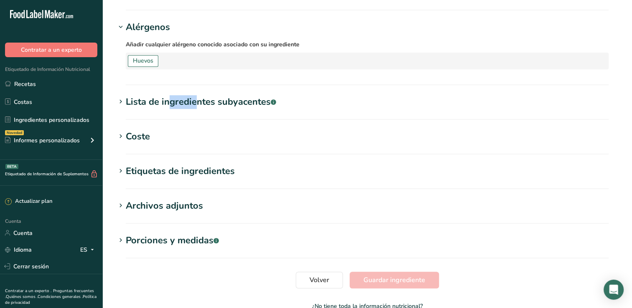
click at [120, 99] on icon at bounding box center [121, 102] width 8 height 12
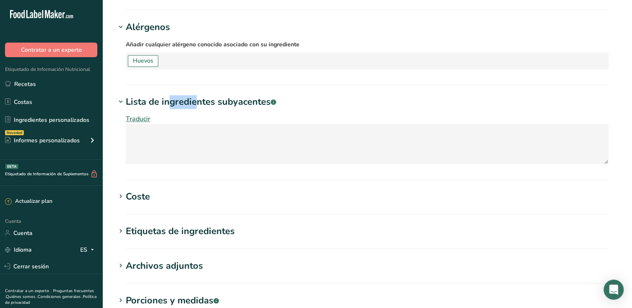
click at [120, 99] on icon at bounding box center [121, 102] width 8 height 12
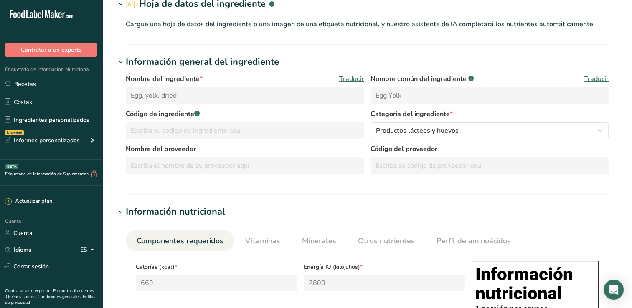
scroll to position [0, 0]
